Goal: Information Seeking & Learning: Learn about a topic

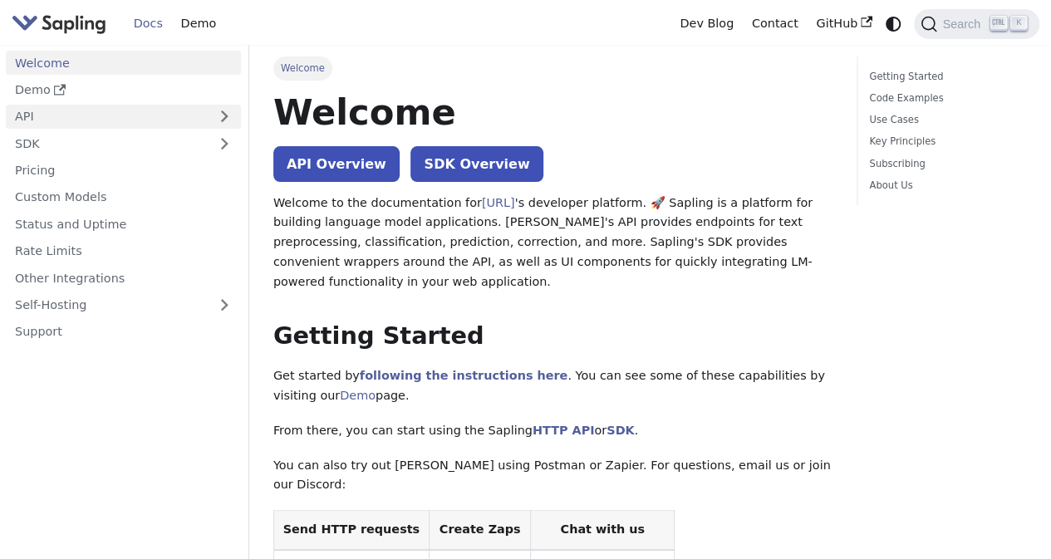
click at [75, 112] on link "API" at bounding box center [107, 117] width 202 height 24
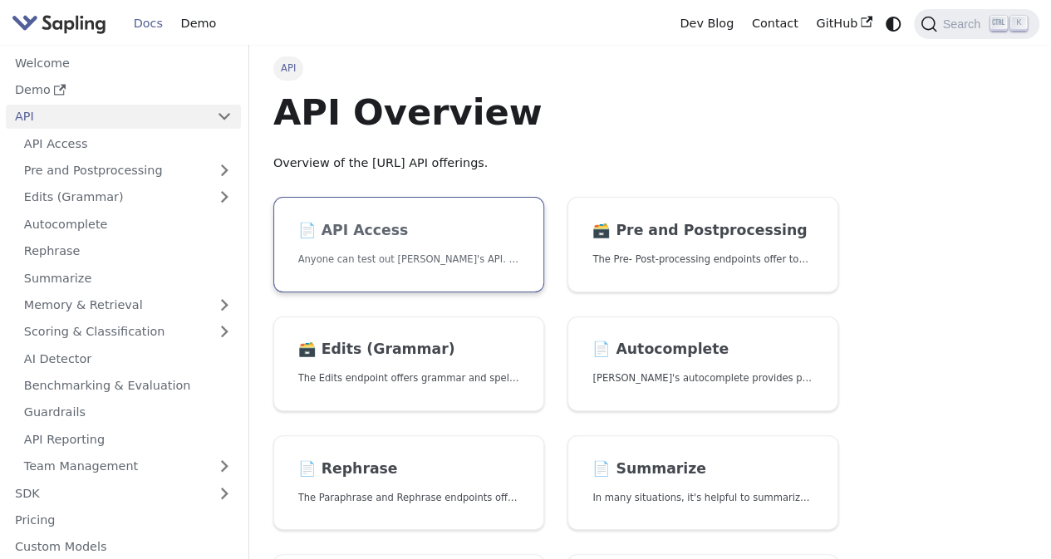
click at [391, 240] on link "📄️ API Access Anyone can test out [PERSON_NAME]'s API. To get started with the …" at bounding box center [408, 245] width 271 height 96
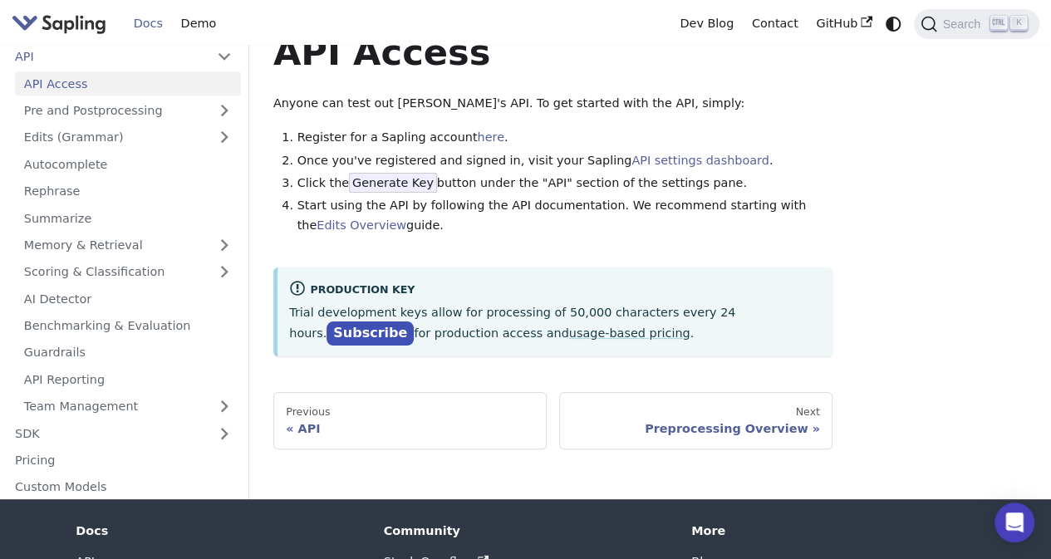
scroll to position [60, 0]
click at [477, 135] on link "here" at bounding box center [490, 136] width 27 height 13
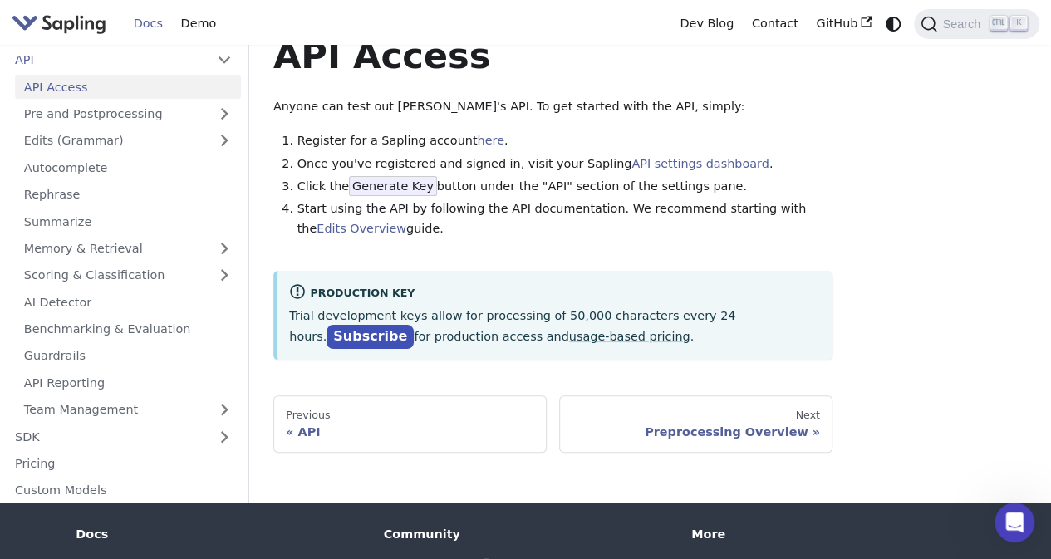
scroll to position [53, 0]
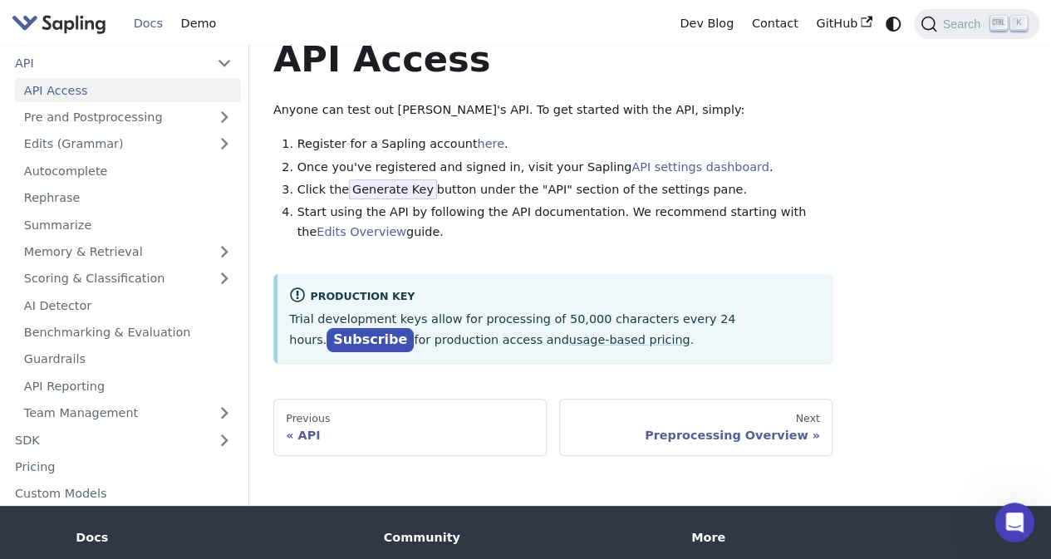
click at [65, 87] on link "API Access" at bounding box center [128, 90] width 226 height 24
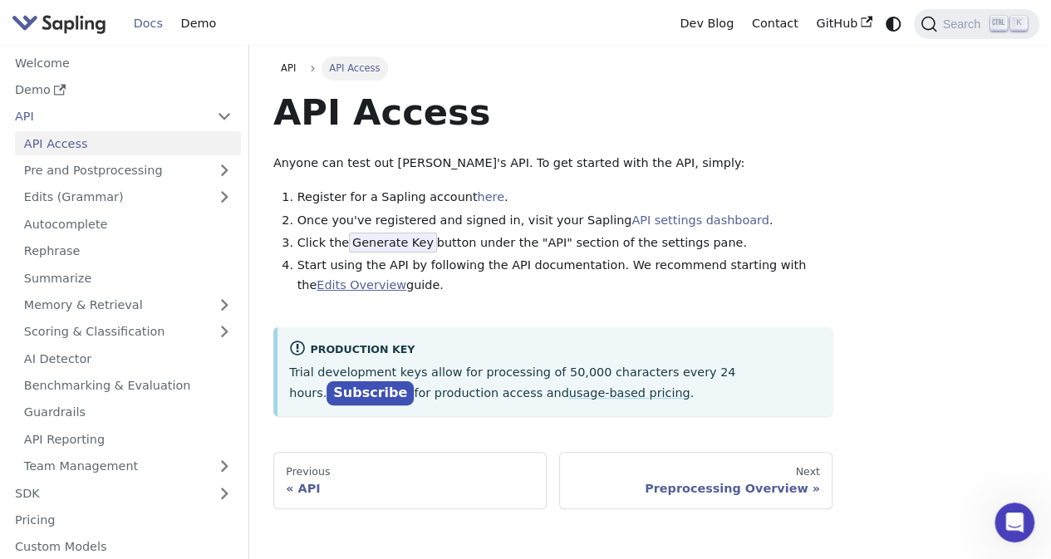
click at [343, 289] on link "Edits Overview" at bounding box center [361, 284] width 90 height 13
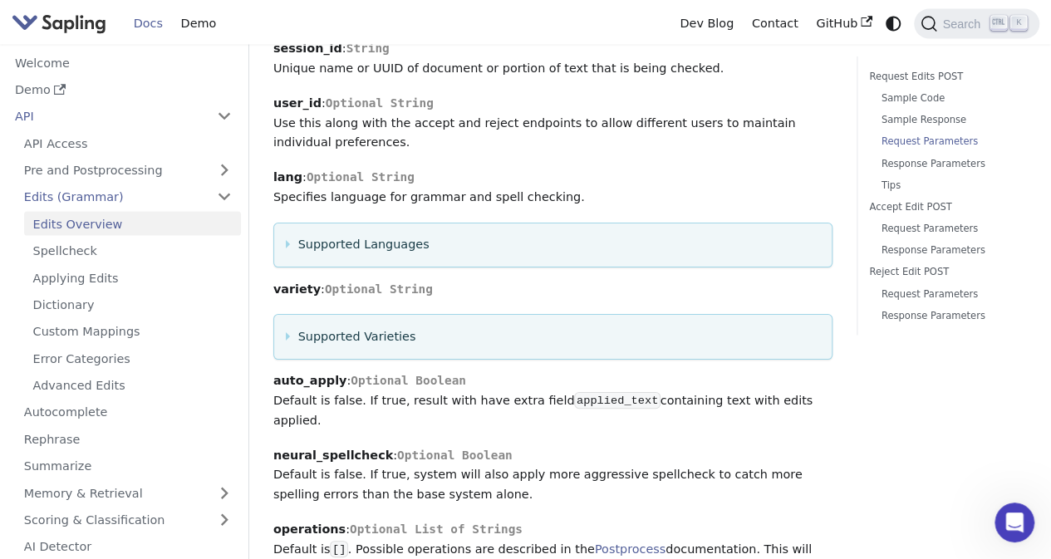
scroll to position [1730, 0]
